Goal: Ask a question

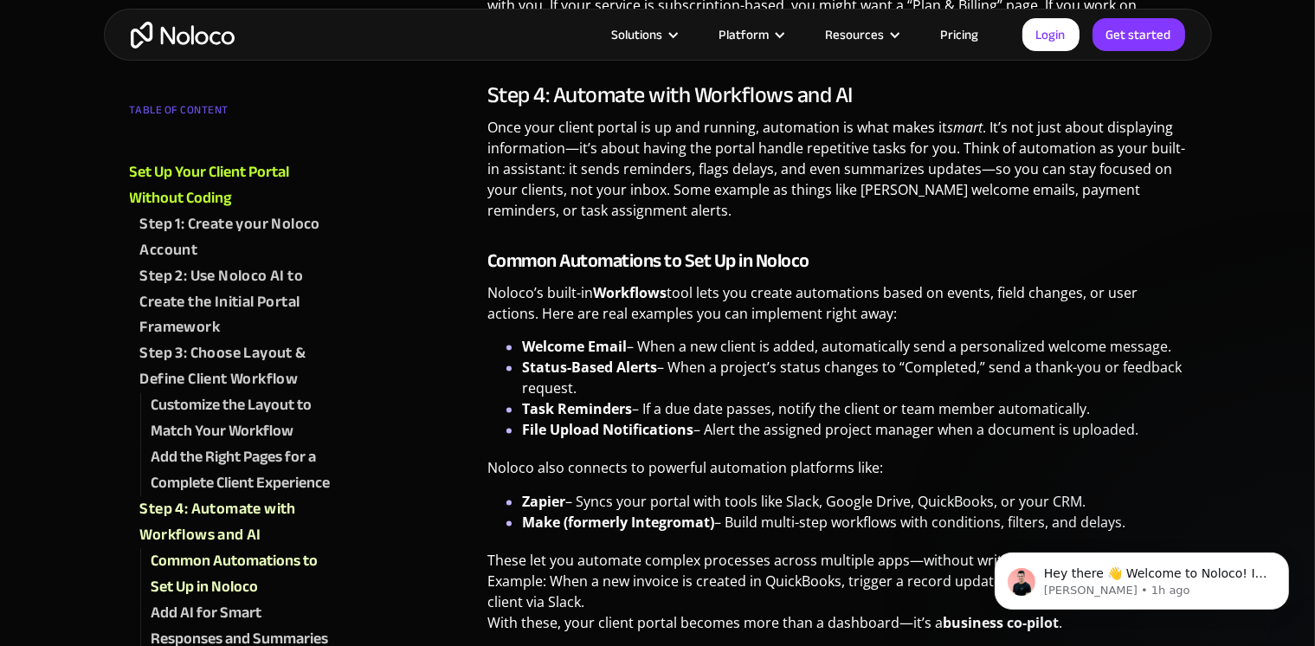
scroll to position [2995, 0]
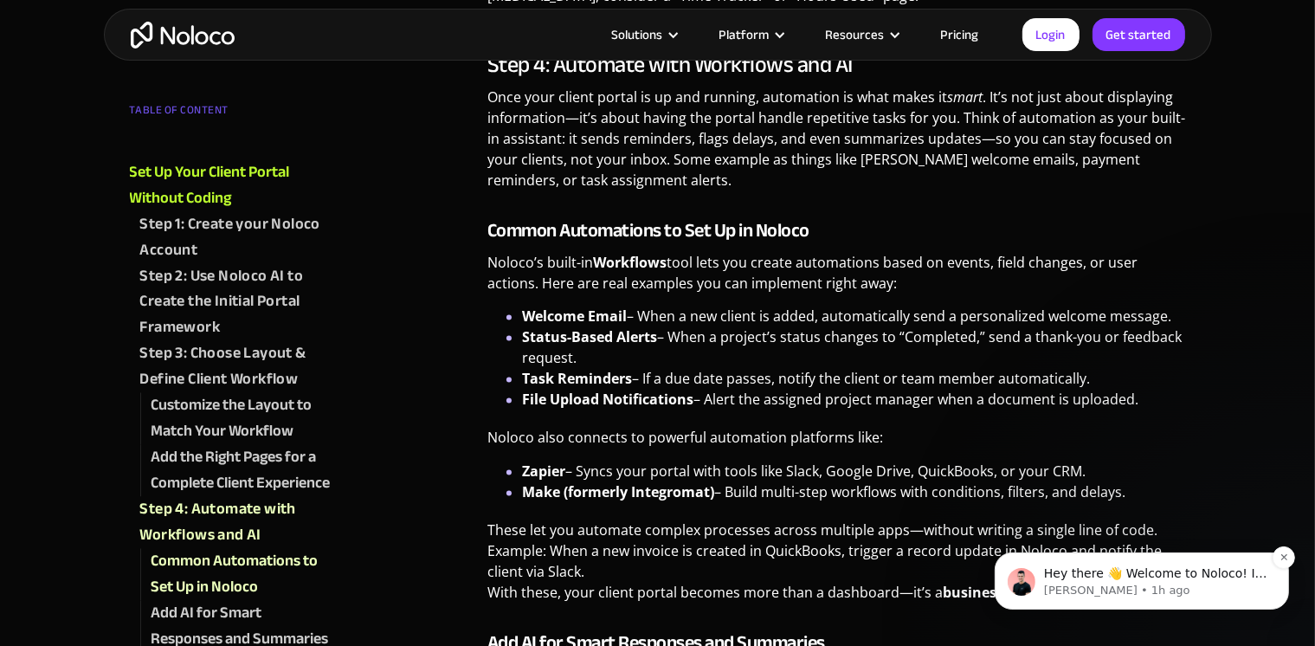
click at [1093, 578] on span "Hey there 👋 Welcome to Noloco! If you have any questions, just reply to this me…" at bounding box center [1154, 598] width 223 height 66
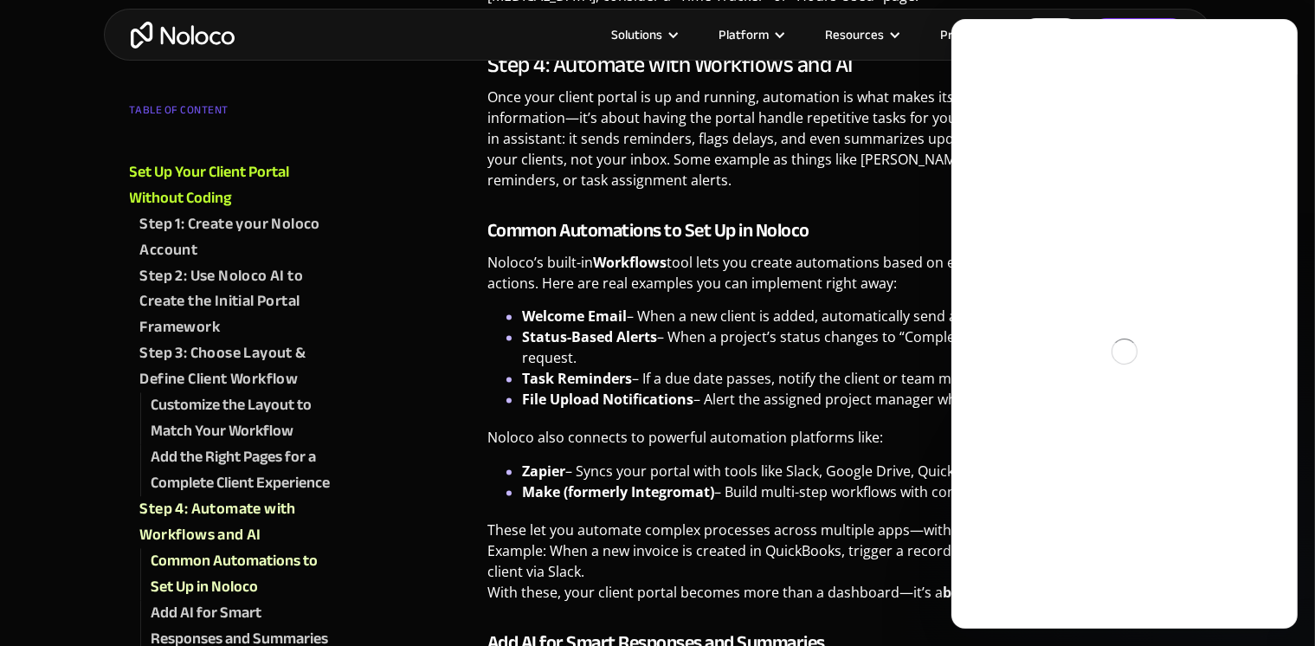
scroll to position [0, 0]
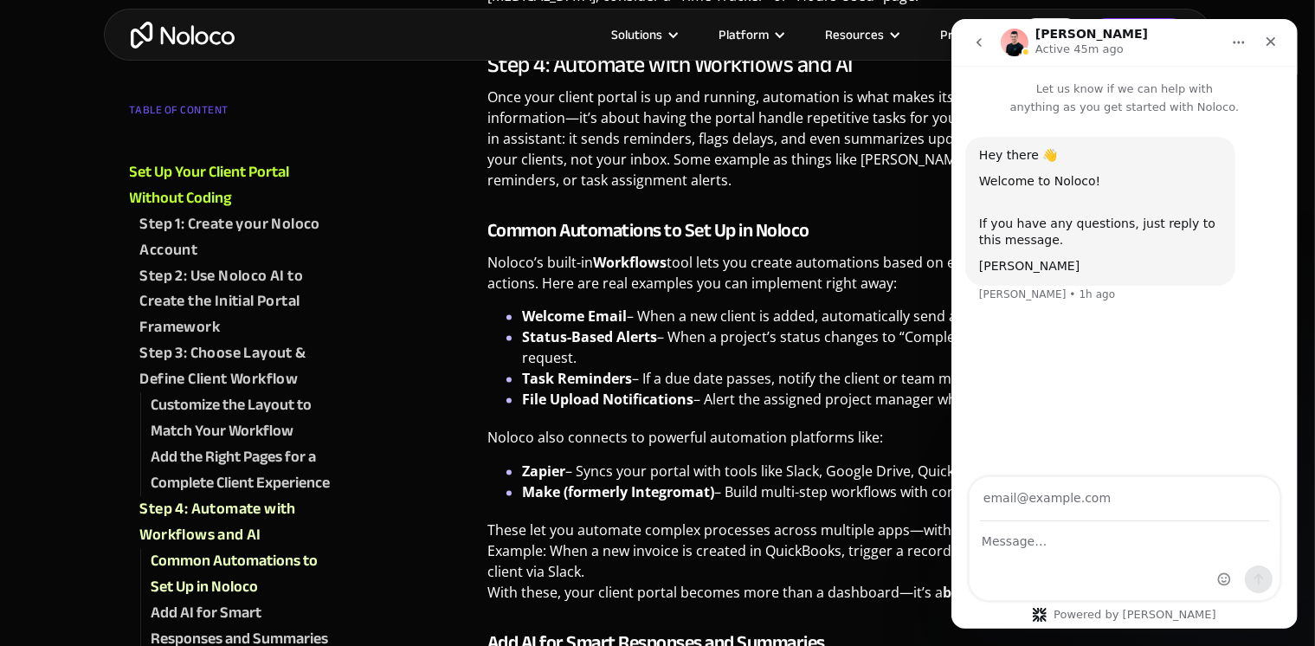
click at [1011, 558] on div "Intercom messenger" at bounding box center [1124, 561] width 310 height 78
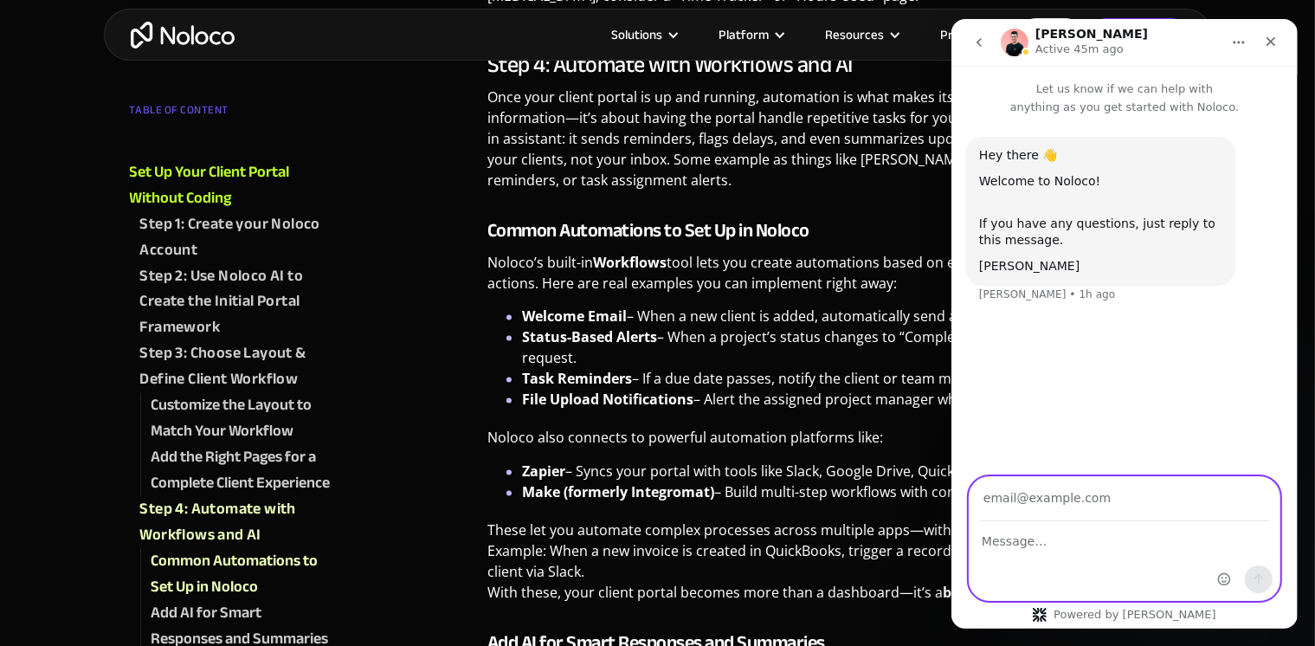
click at [1011, 543] on textarea "Message…" at bounding box center [1124, 536] width 310 height 29
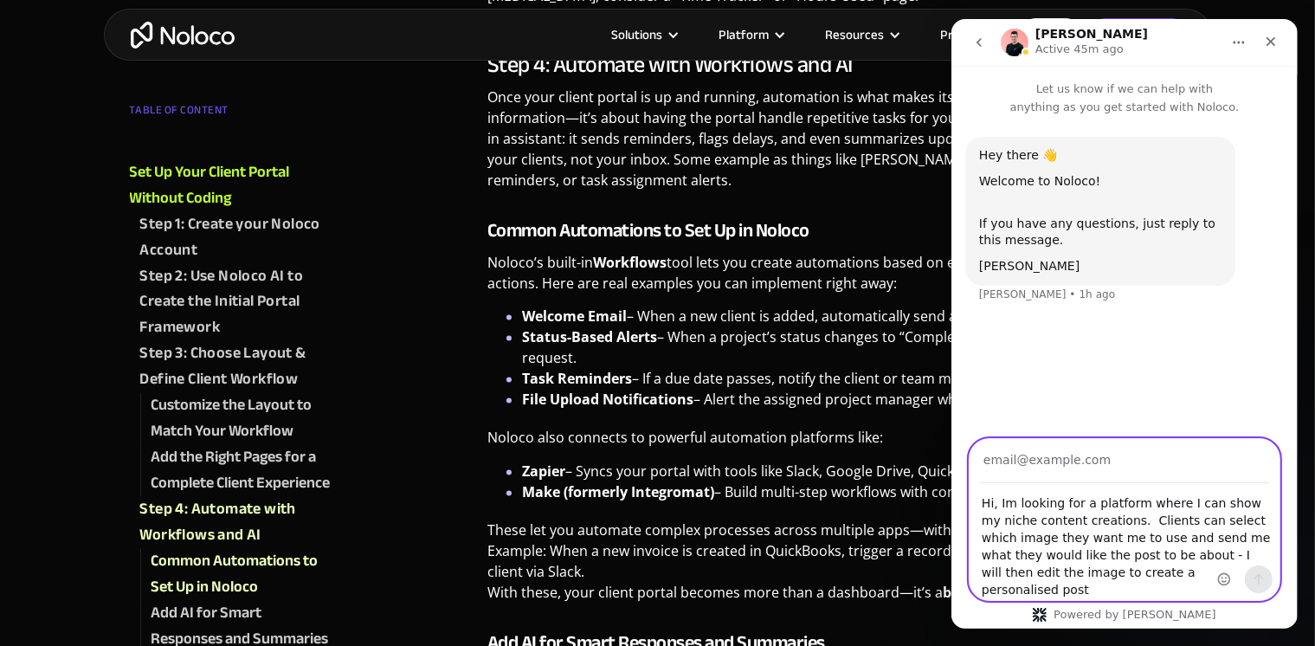
click at [1013, 558] on textarea "Hi, Im looking for a platform where I can show my niche content creations. Clie…" at bounding box center [1124, 542] width 310 height 116
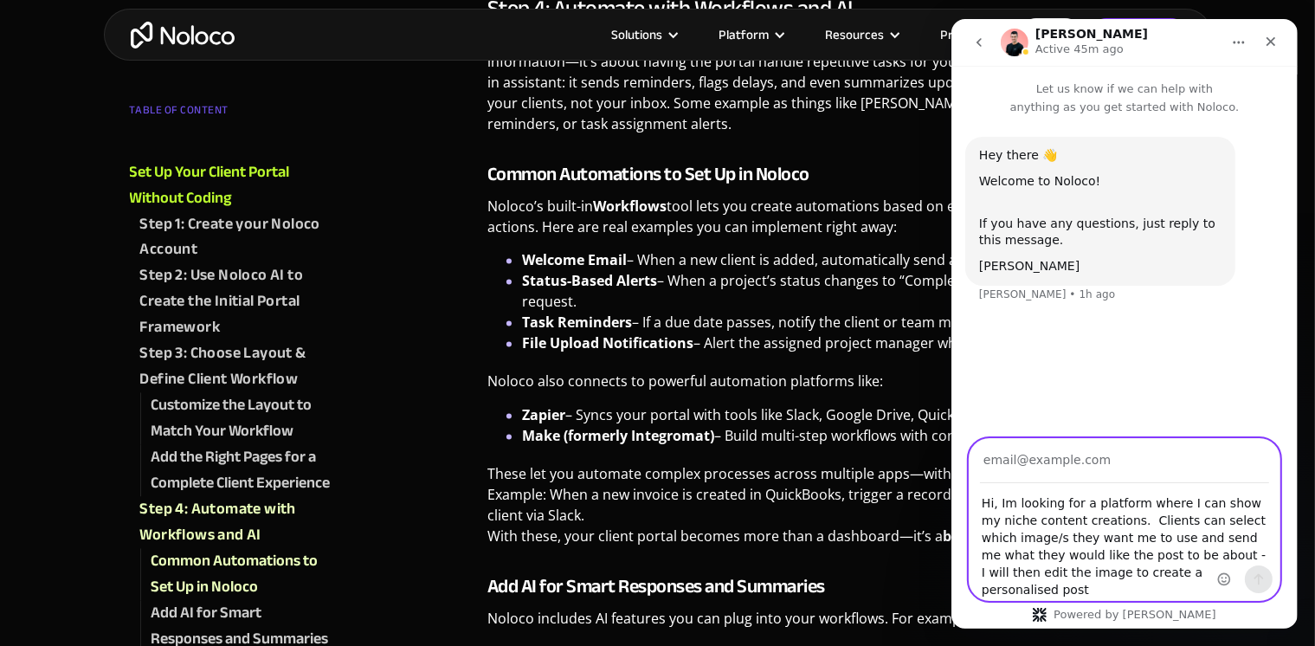
scroll to position [3081, 0]
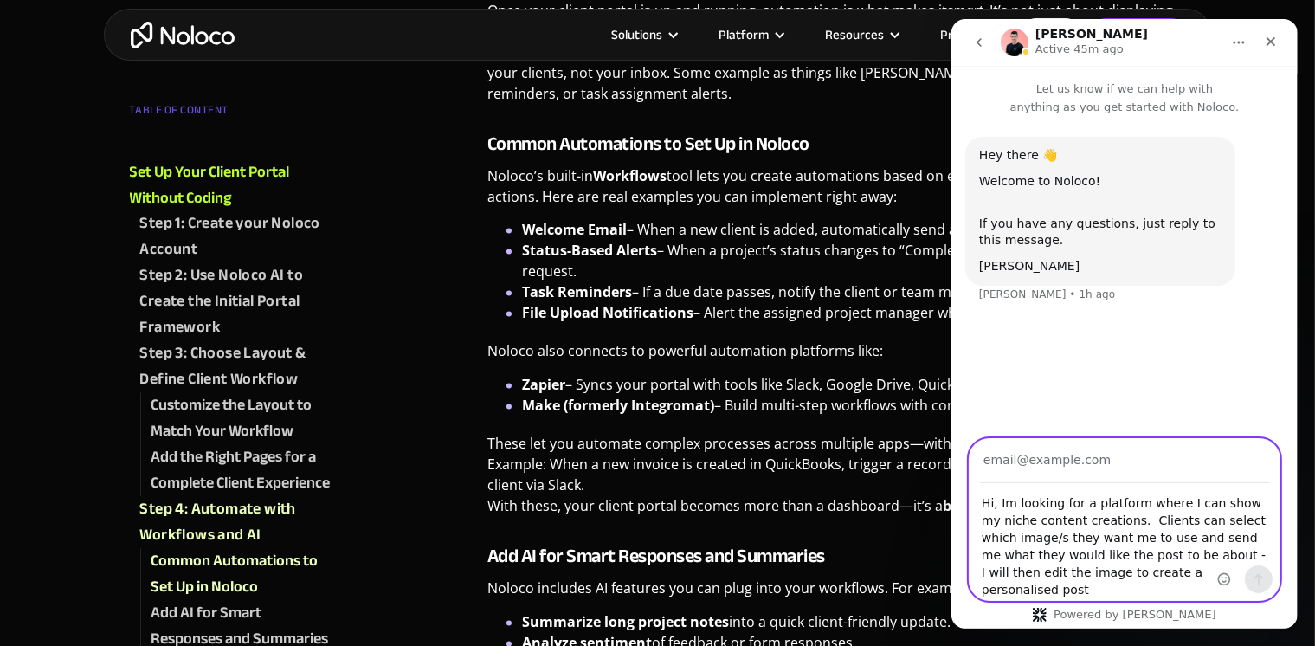
click at [1183, 591] on textarea "Hi, Im looking for a platform where I can show my niche content creations. Clie…" at bounding box center [1124, 542] width 310 height 116
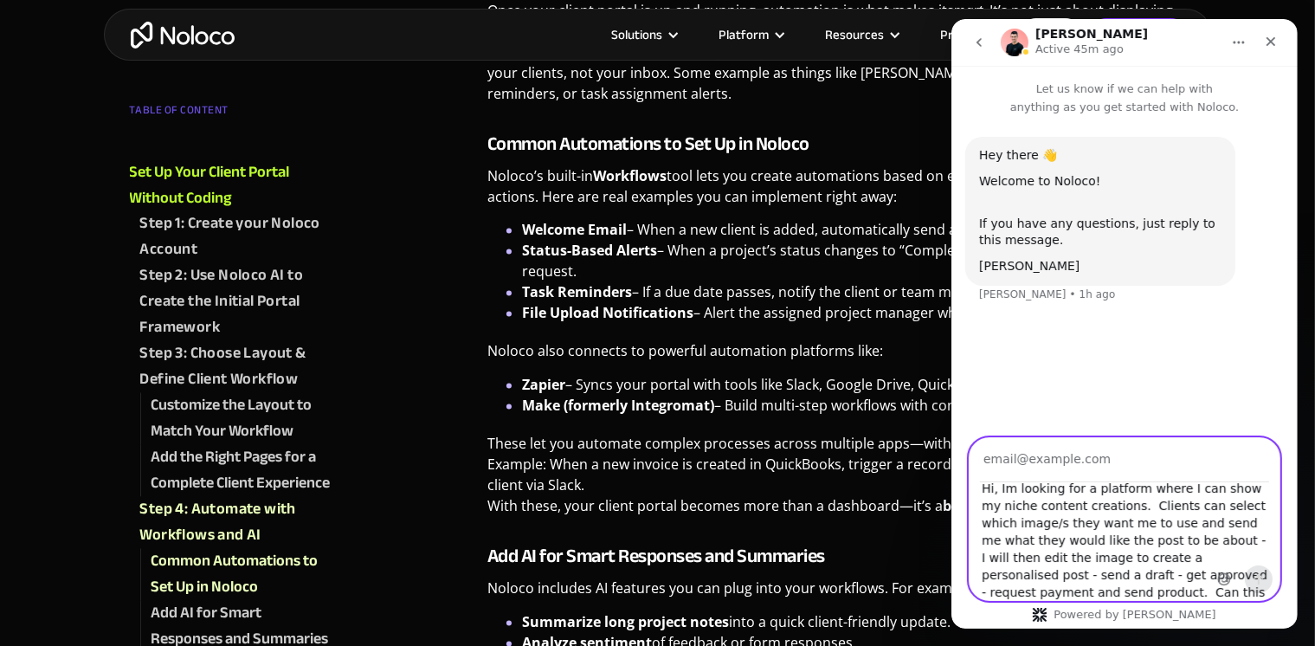
type textarea "Hi, Im looking for a platform where I can show my niche content creations. Clie…"
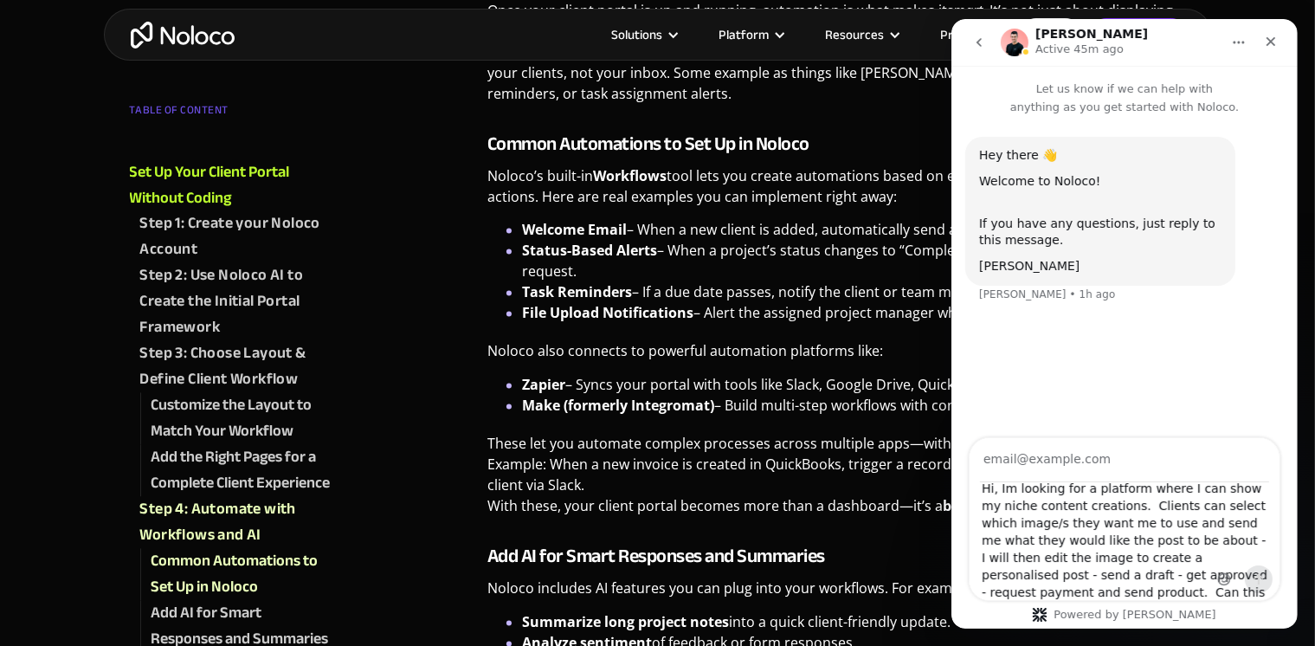
click at [1256, 581] on icon "Send a message…" at bounding box center [1258, 579] width 14 height 14
click at [1274, 537] on div "Intercom messenger" at bounding box center [1244, 519] width 68 height 162
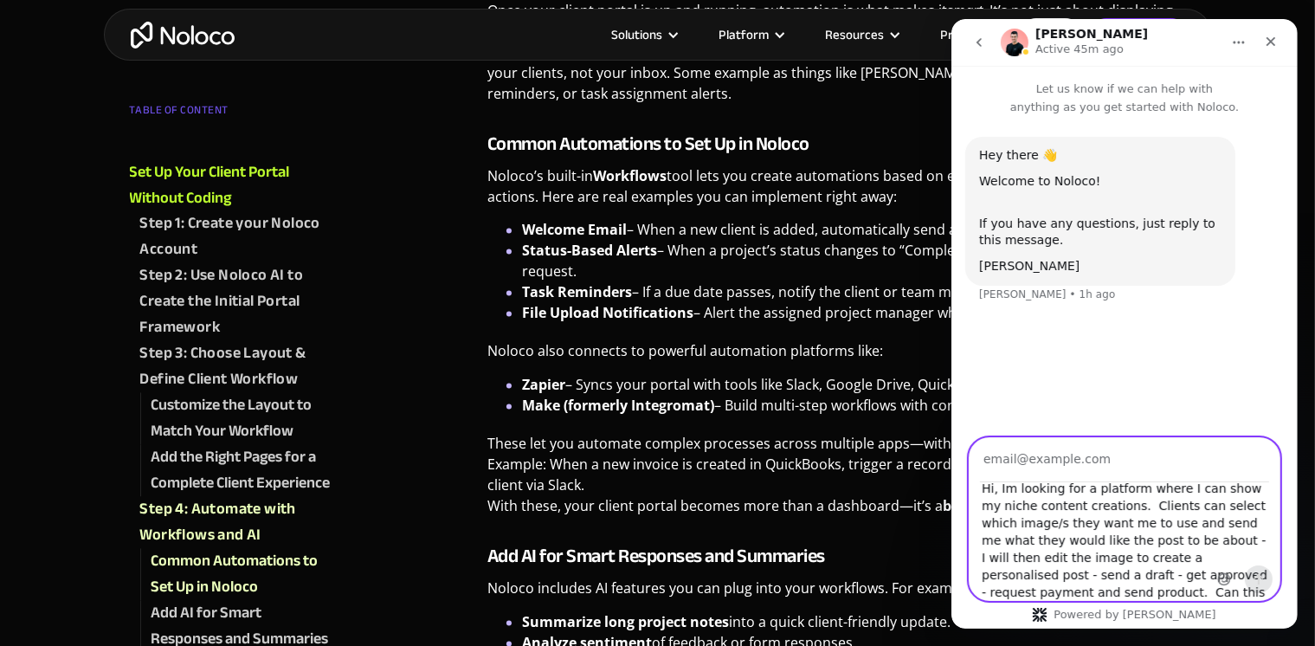
click at [1091, 462] on input "Your email" at bounding box center [1123, 460] width 289 height 44
type input "[EMAIL_ADDRESS][DOMAIN_NAME]"
click at [1260, 584] on icon "Send a message…" at bounding box center [1258, 579] width 14 height 14
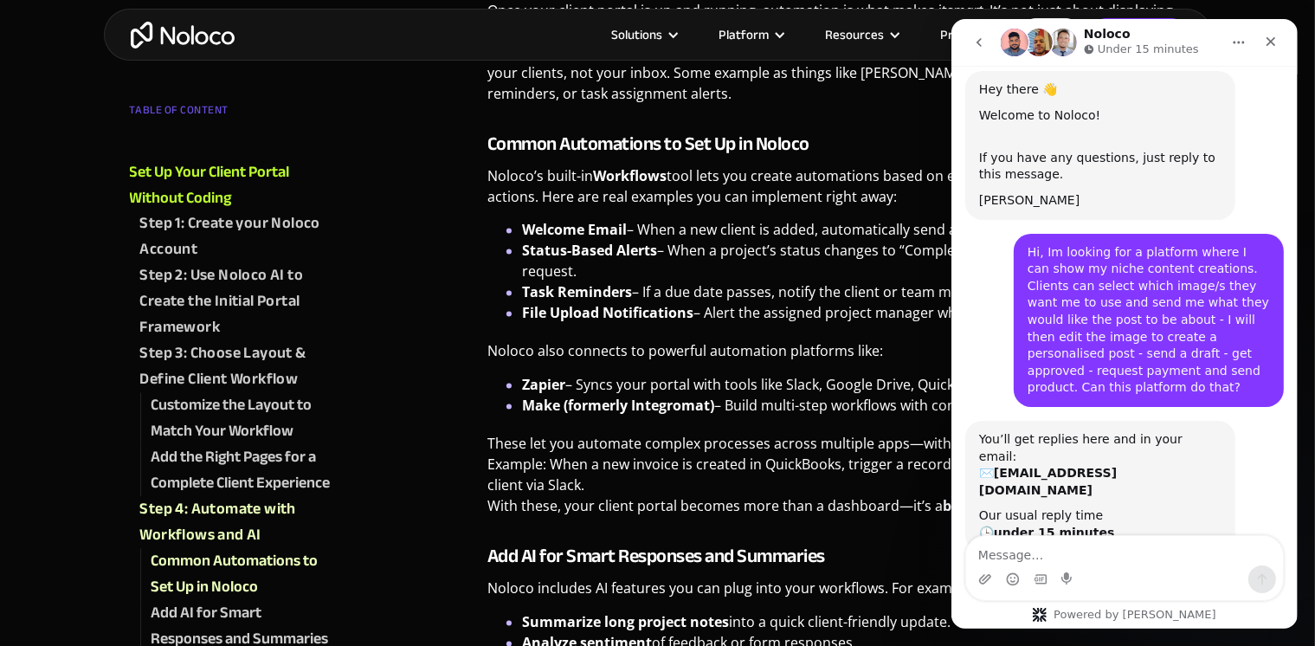
scroll to position [115, 0]
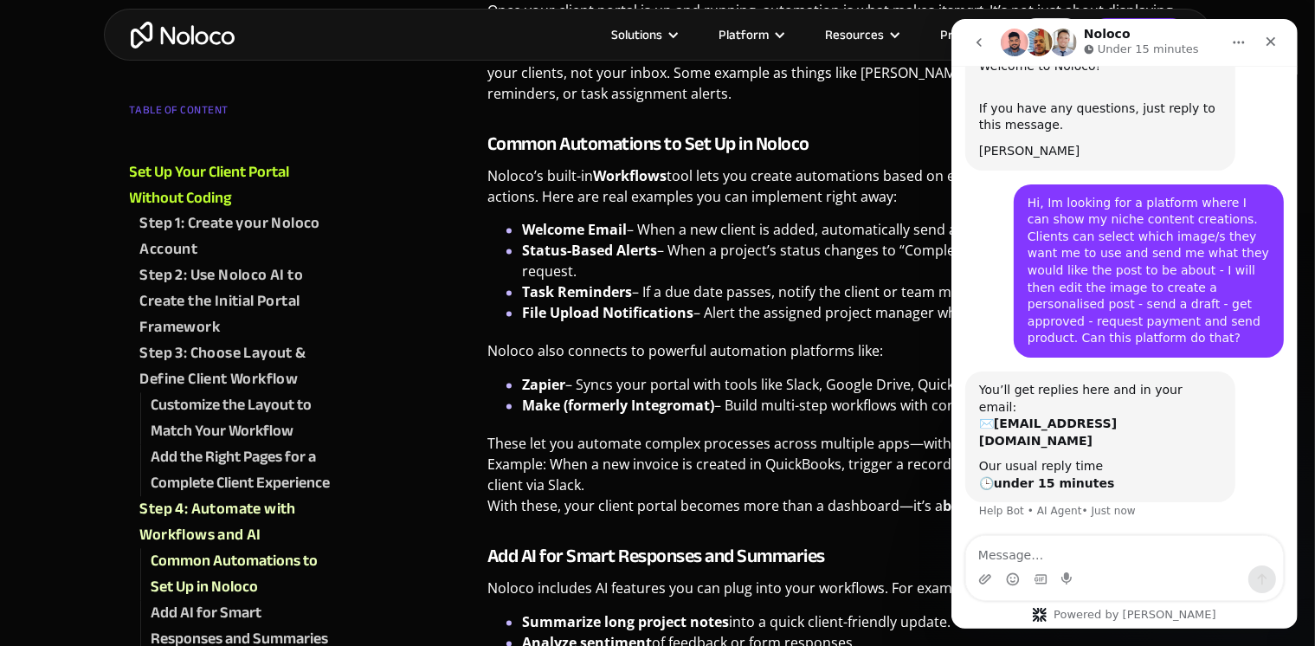
click at [230, 85] on div "TABLE OF CONTENT Why Client Portals Matter Set Up Your Client Portal Without Co…" at bounding box center [255, 604] width 251 height 1042
click at [1230, 46] on button "Home" at bounding box center [1238, 42] width 33 height 33
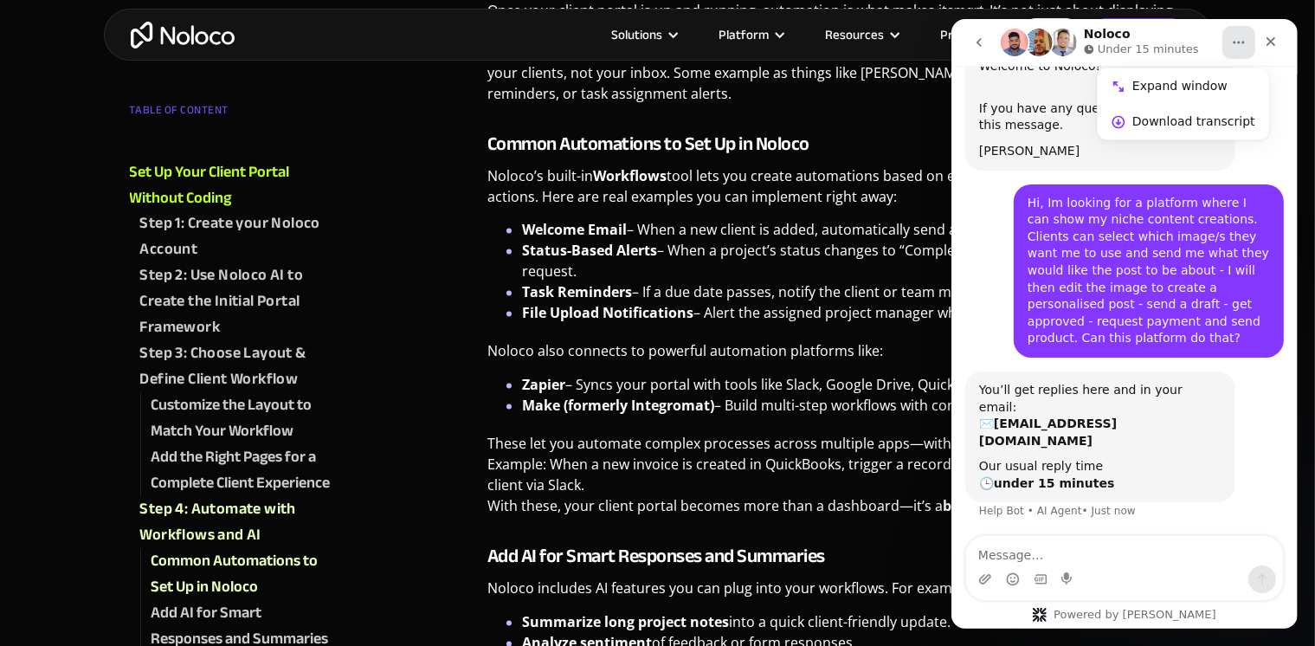
click at [874, 119] on div "Step 4: Automate with Workflows and AI Once your client portal is up and runnin…" at bounding box center [836, 319] width 699 height 709
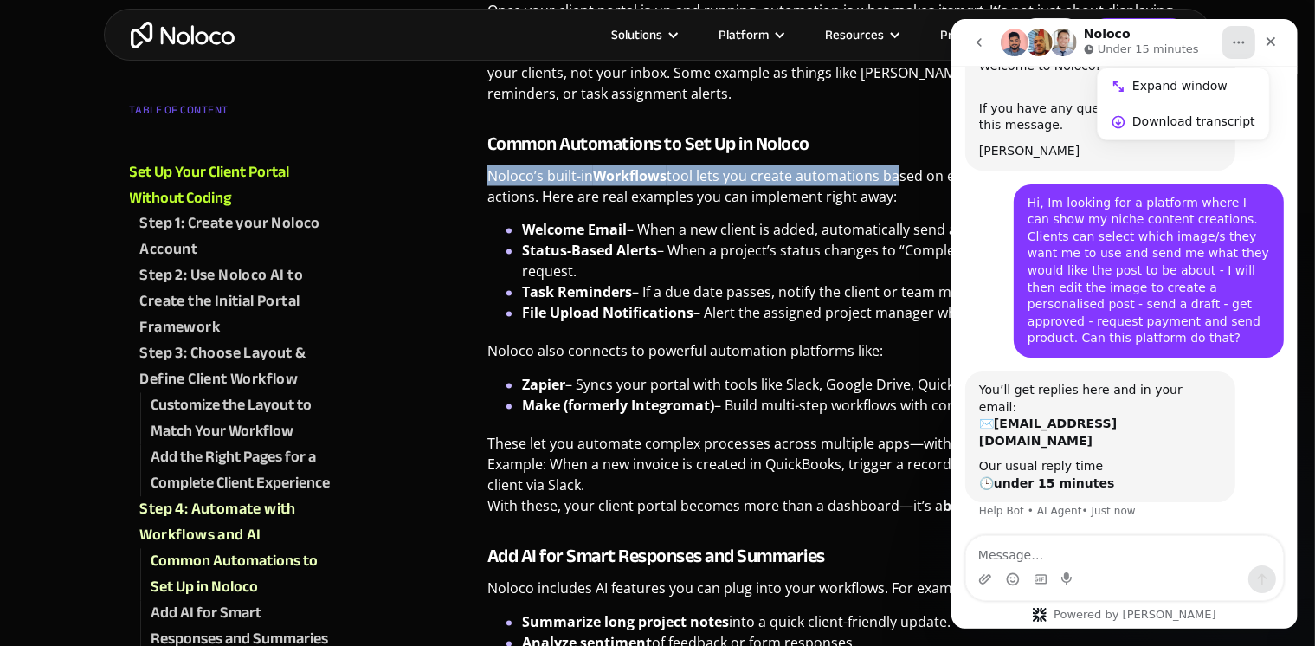
drag, startPoint x: 887, startPoint y: 118, endPoint x: 893, endPoint y: 167, distance: 49.7
click at [893, 167] on div "Step 4: Automate with Workflows and AI Once your client portal is up and runnin…" at bounding box center [836, 319] width 699 height 709
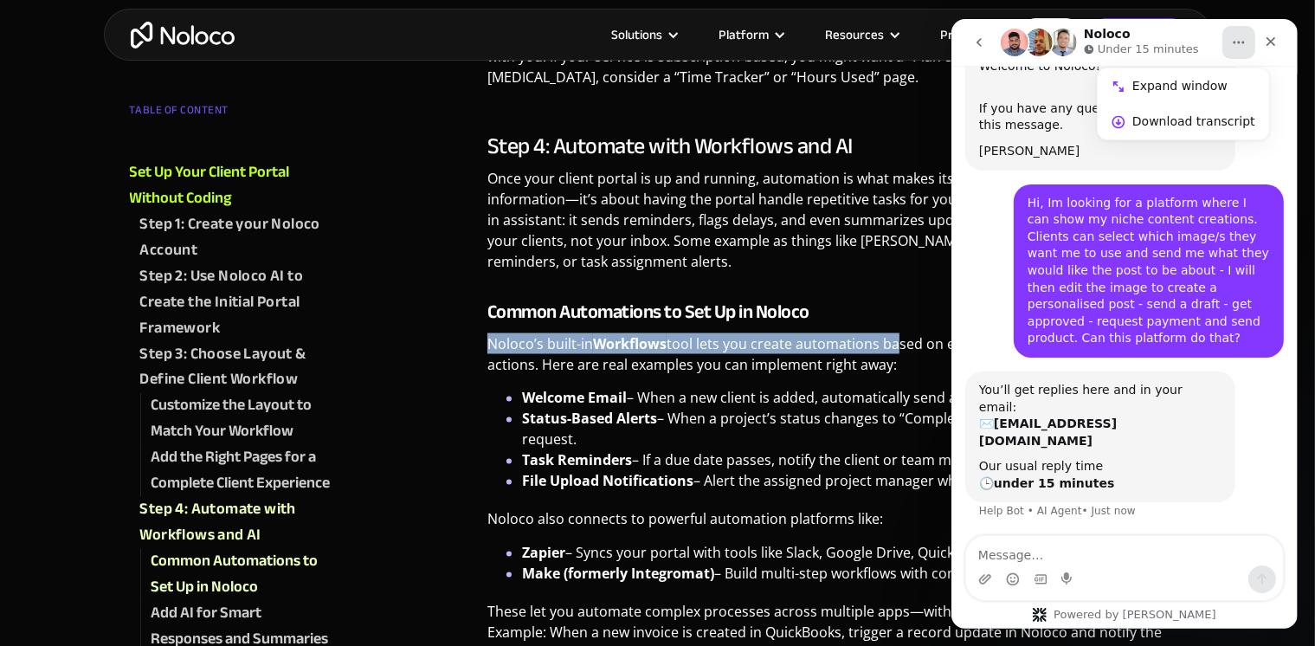
scroll to position [2908, 0]
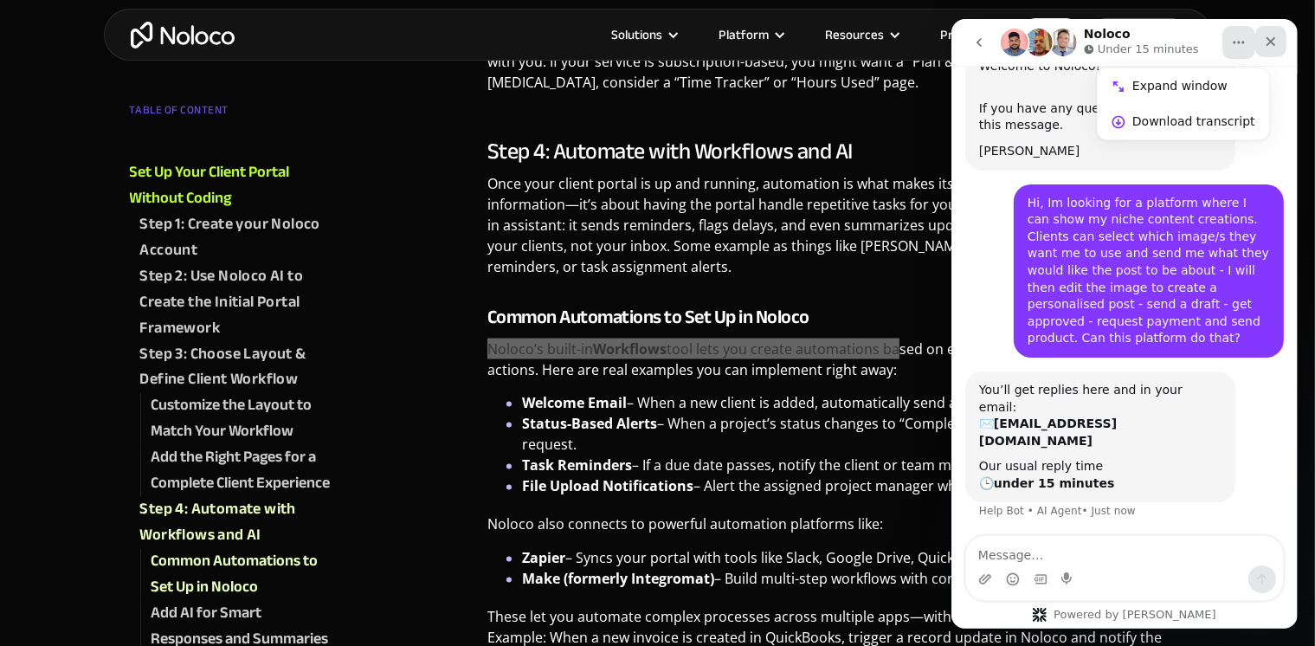
click at [1271, 45] on icon "Close" at bounding box center [1270, 42] width 14 height 14
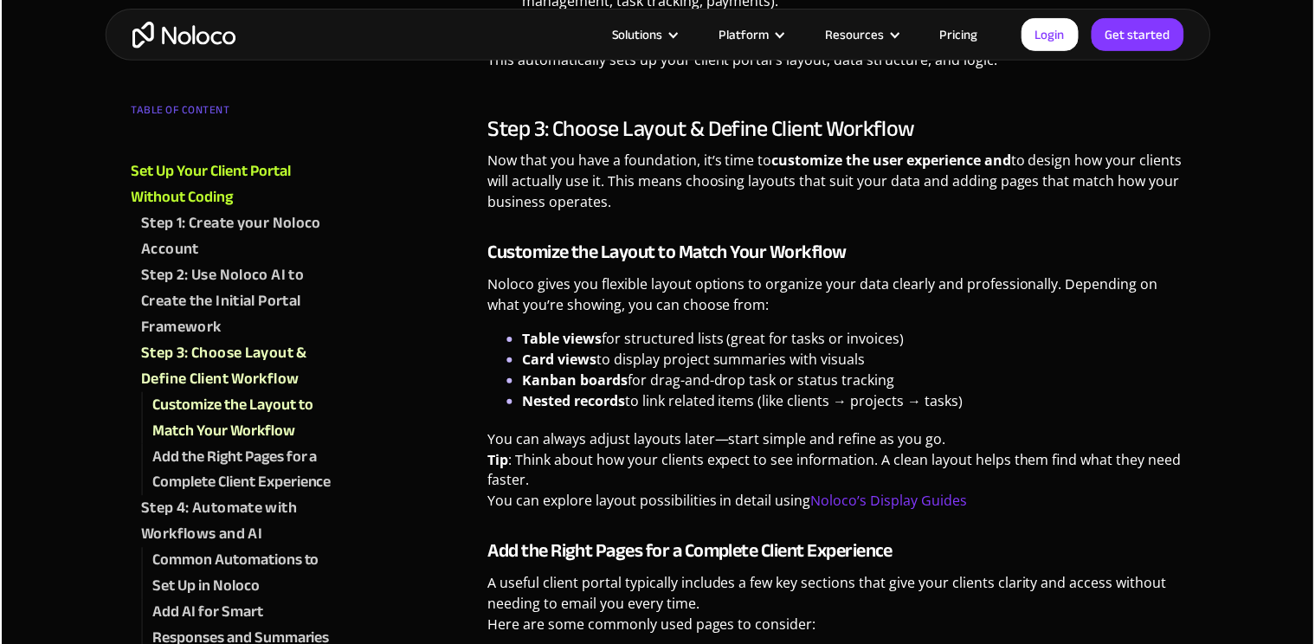
scroll to position [1956, 0]
